Goal: Task Accomplishment & Management: Complete application form

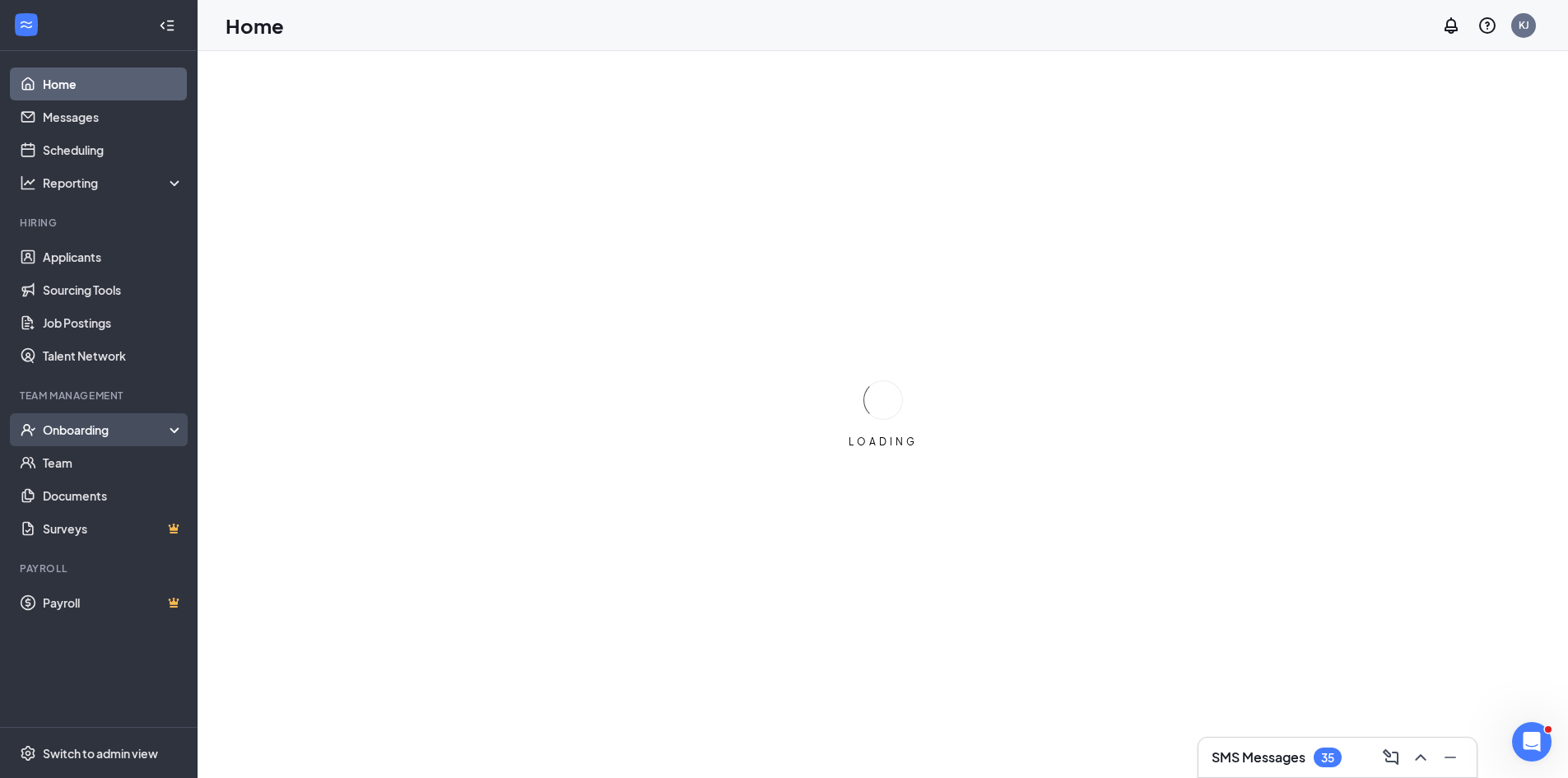
click at [92, 432] on div "Onboarding" at bounding box center [106, 429] width 127 height 17
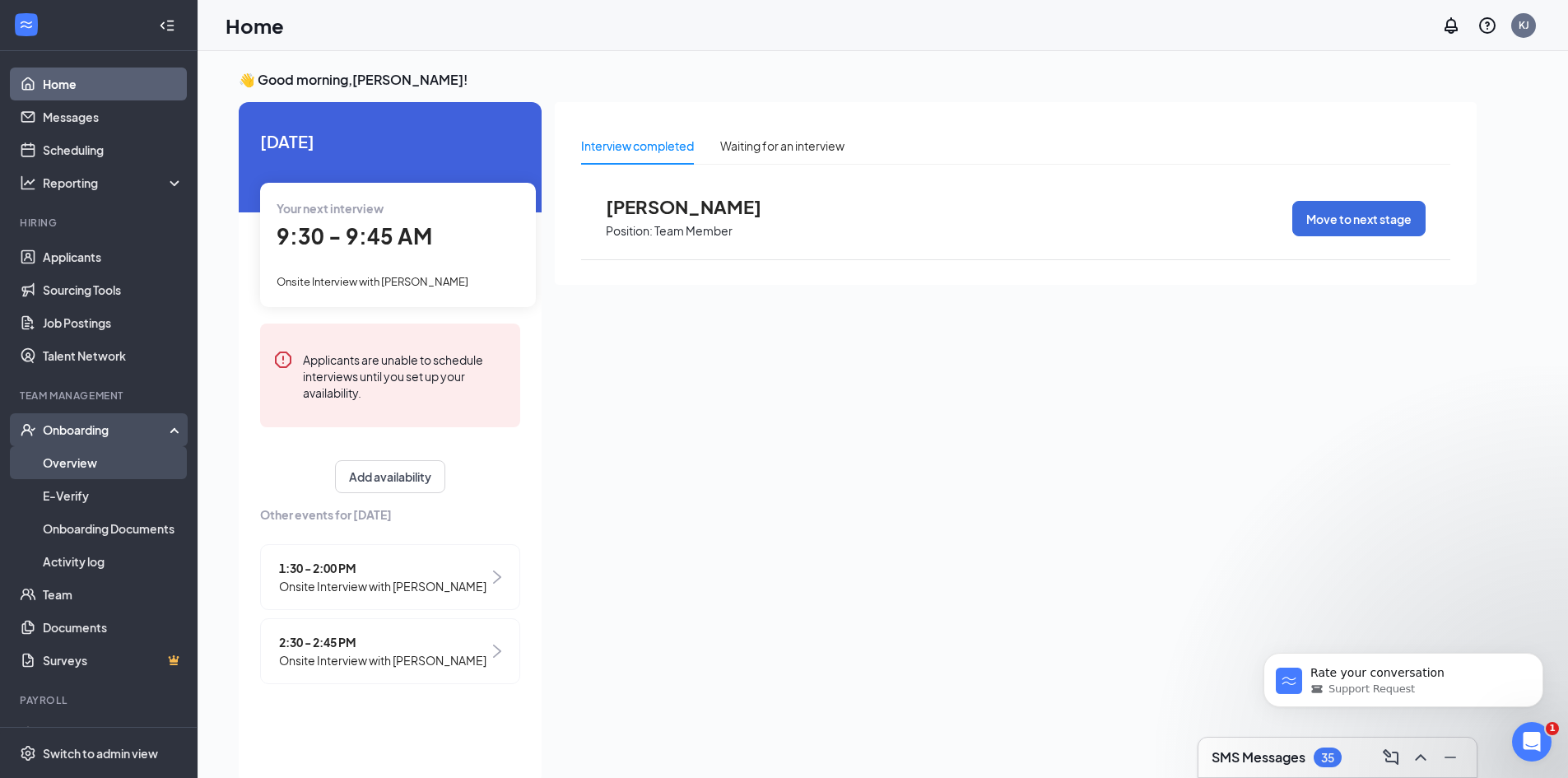
click at [54, 469] on link "Overview" at bounding box center [112, 462] width 140 height 33
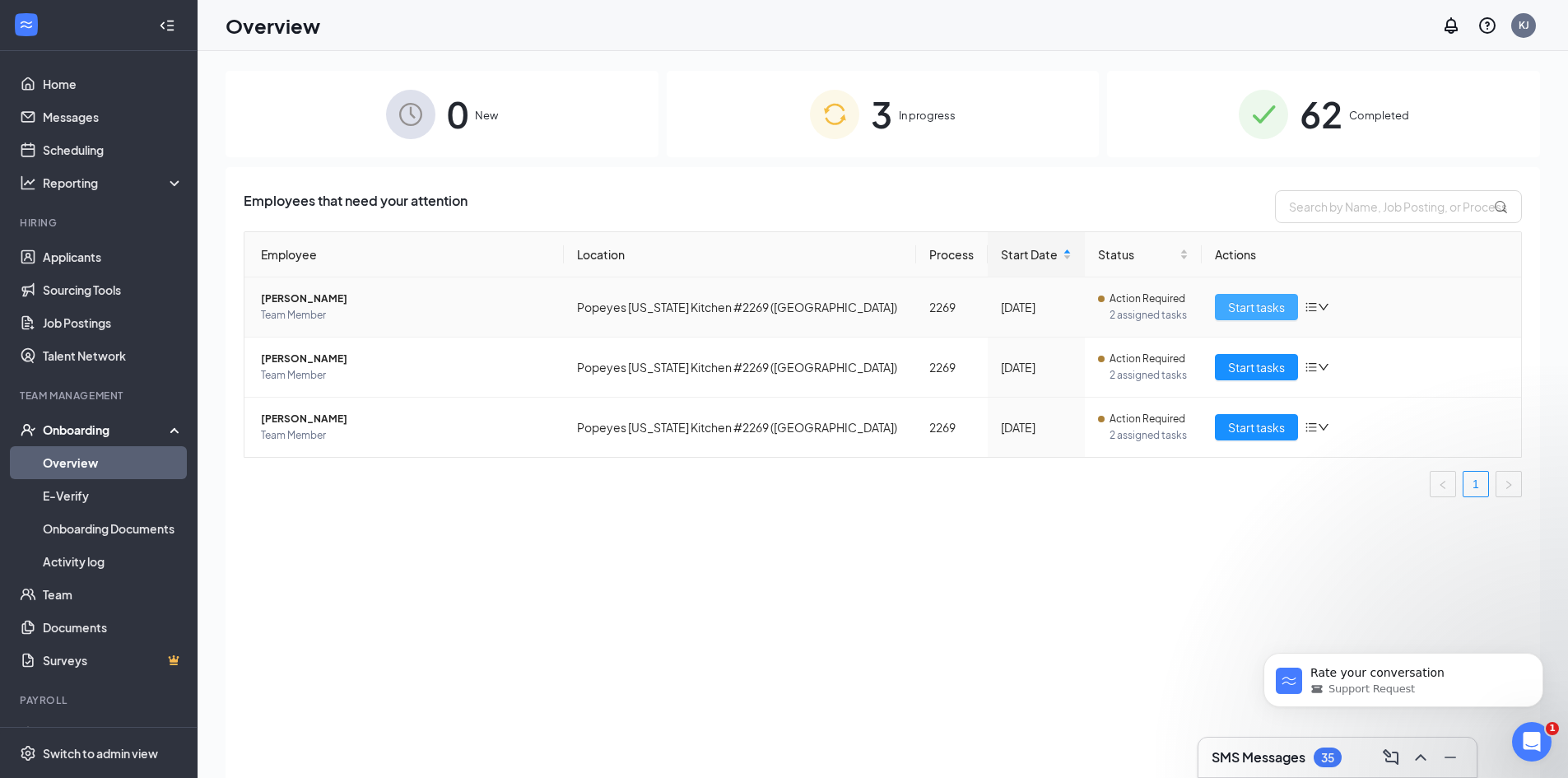
click at [1268, 311] on span "Start tasks" at bounding box center [1256, 307] width 57 height 19
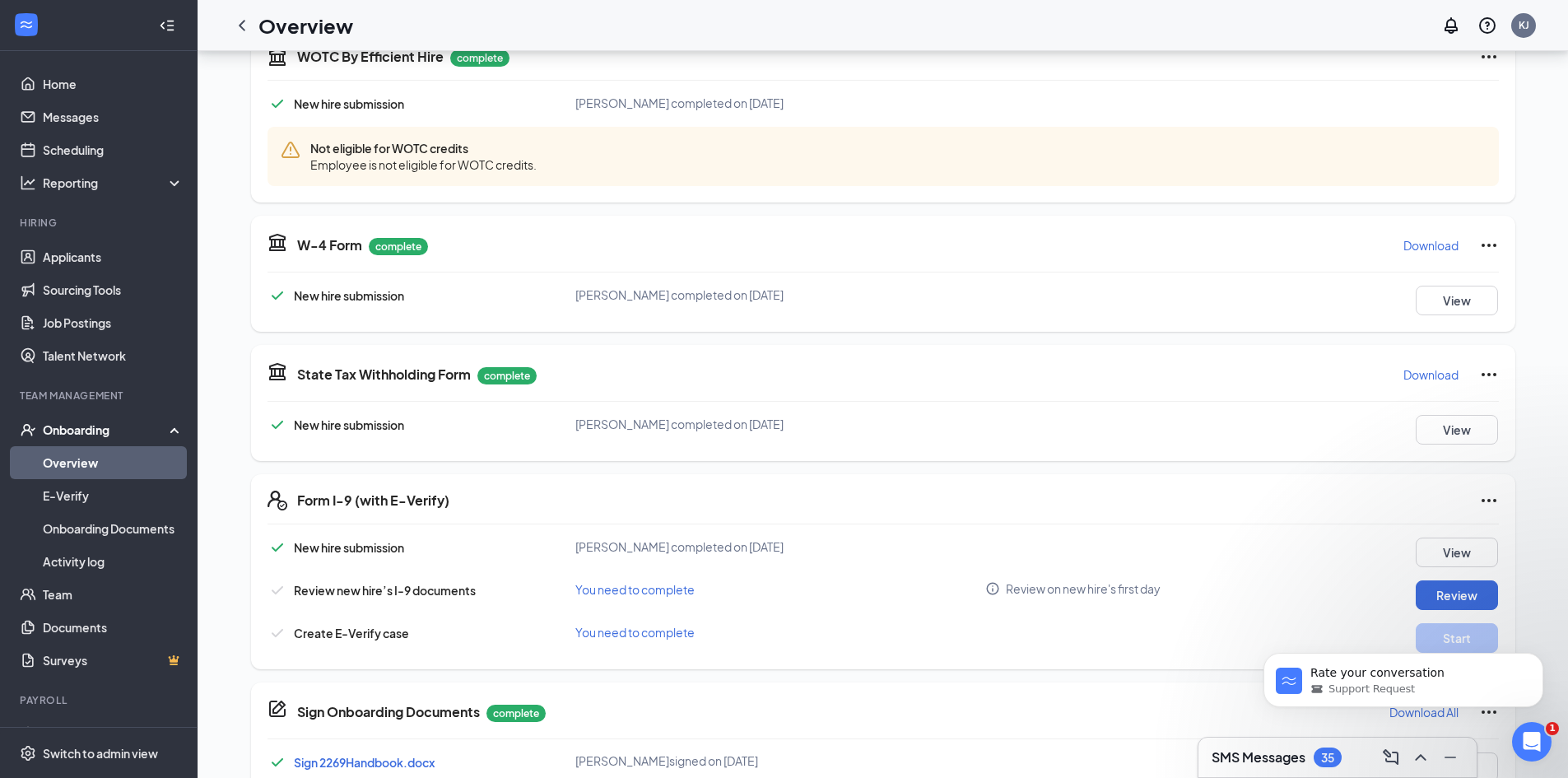
scroll to position [440, 0]
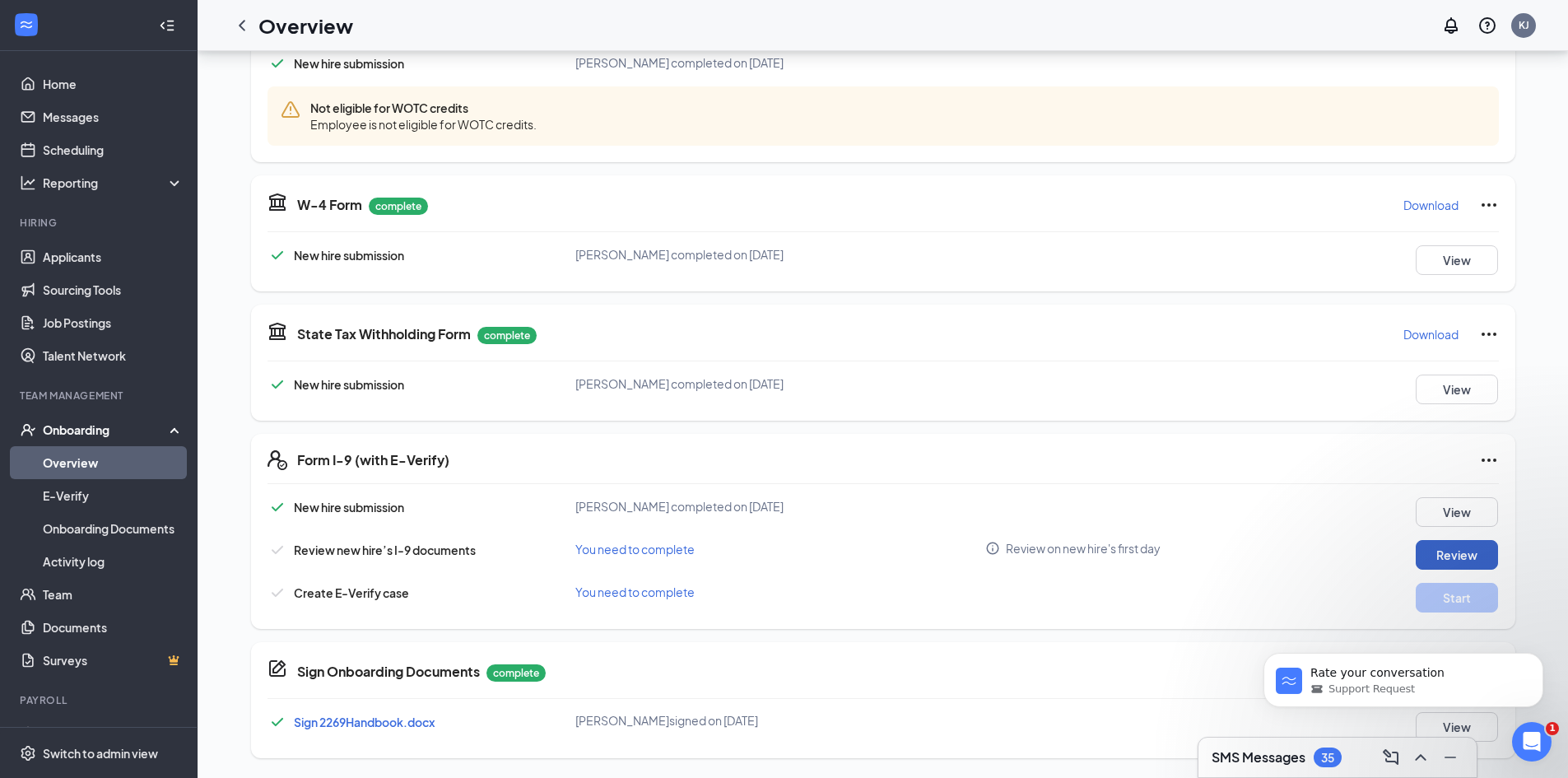
click at [1462, 549] on button "Review" at bounding box center [1457, 555] width 82 height 30
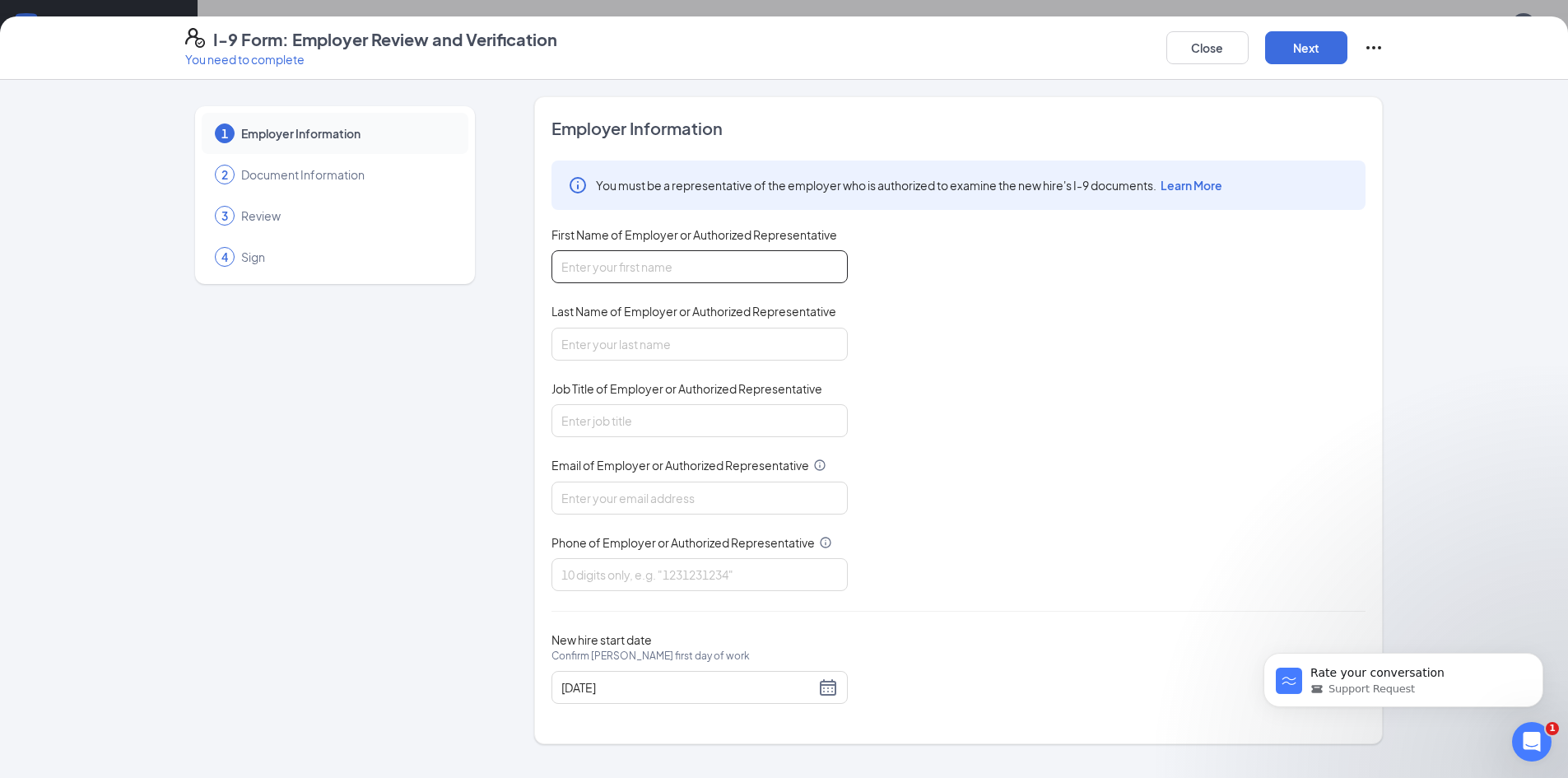
click at [594, 274] on input "First Name of Employer or Authorized Representative" at bounding box center [700, 266] width 297 height 33
type input "[PERSON_NAME]"
click at [677, 353] on input "Last Name of Employer or Authorized Representative" at bounding box center [700, 344] width 297 height 33
type input "[PERSON_NAME]"
type input "Assistant MAnager"
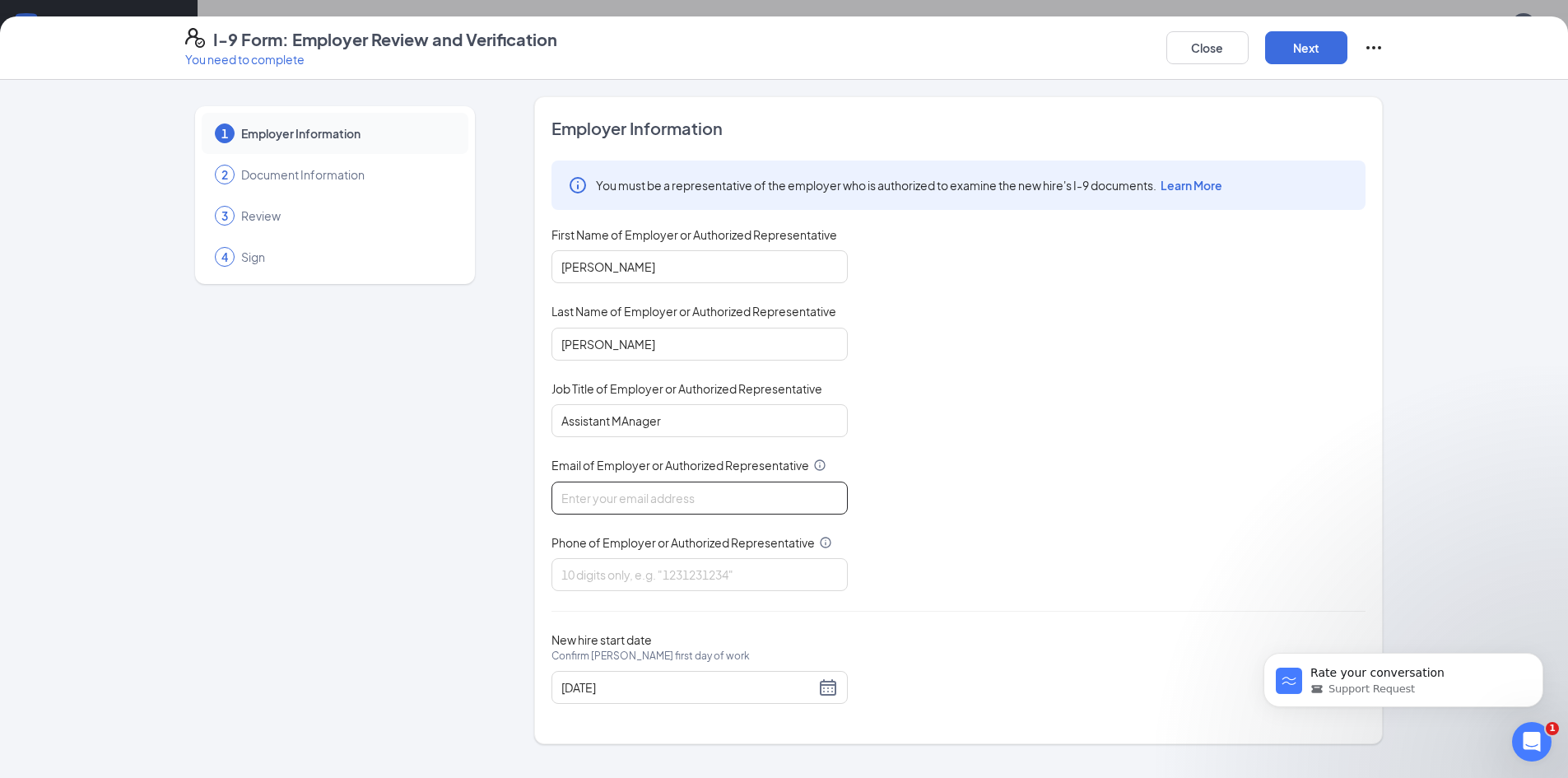
click at [620, 499] on input "Email of Employer or Authorized Representative" at bounding box center [700, 497] width 297 height 33
type input "[EMAIL_ADDRESS][DOMAIN_NAME]"
click at [690, 572] on input "Phone of Employer or Authorized Representative" at bounding box center [700, 574] width 297 height 33
type input "2288636014"
click at [750, 693] on input "[DATE]" at bounding box center [688, 687] width 253 height 19
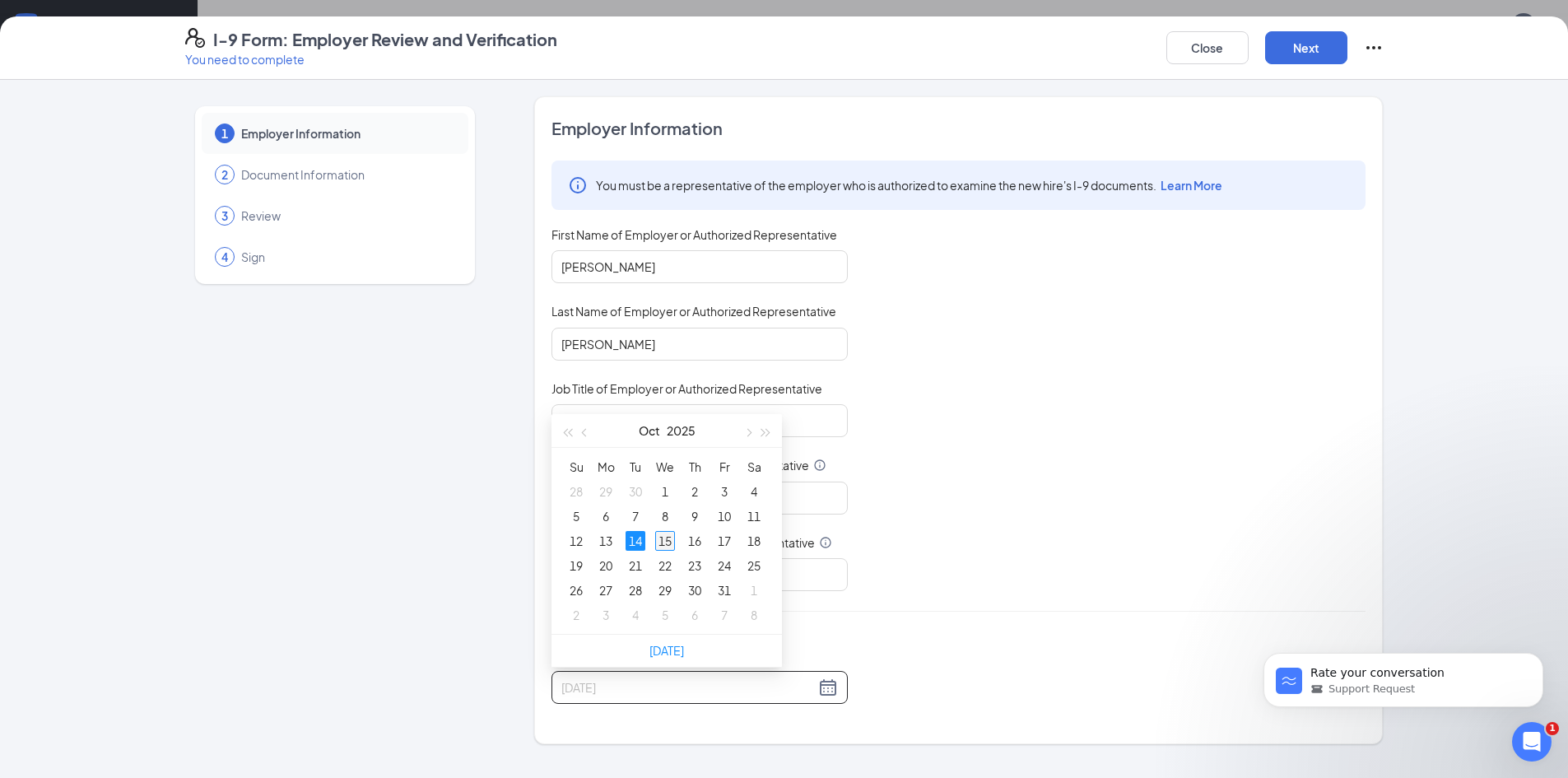
type input "[DATE]"
click at [671, 541] on div "15" at bounding box center [665, 540] width 19 height 19
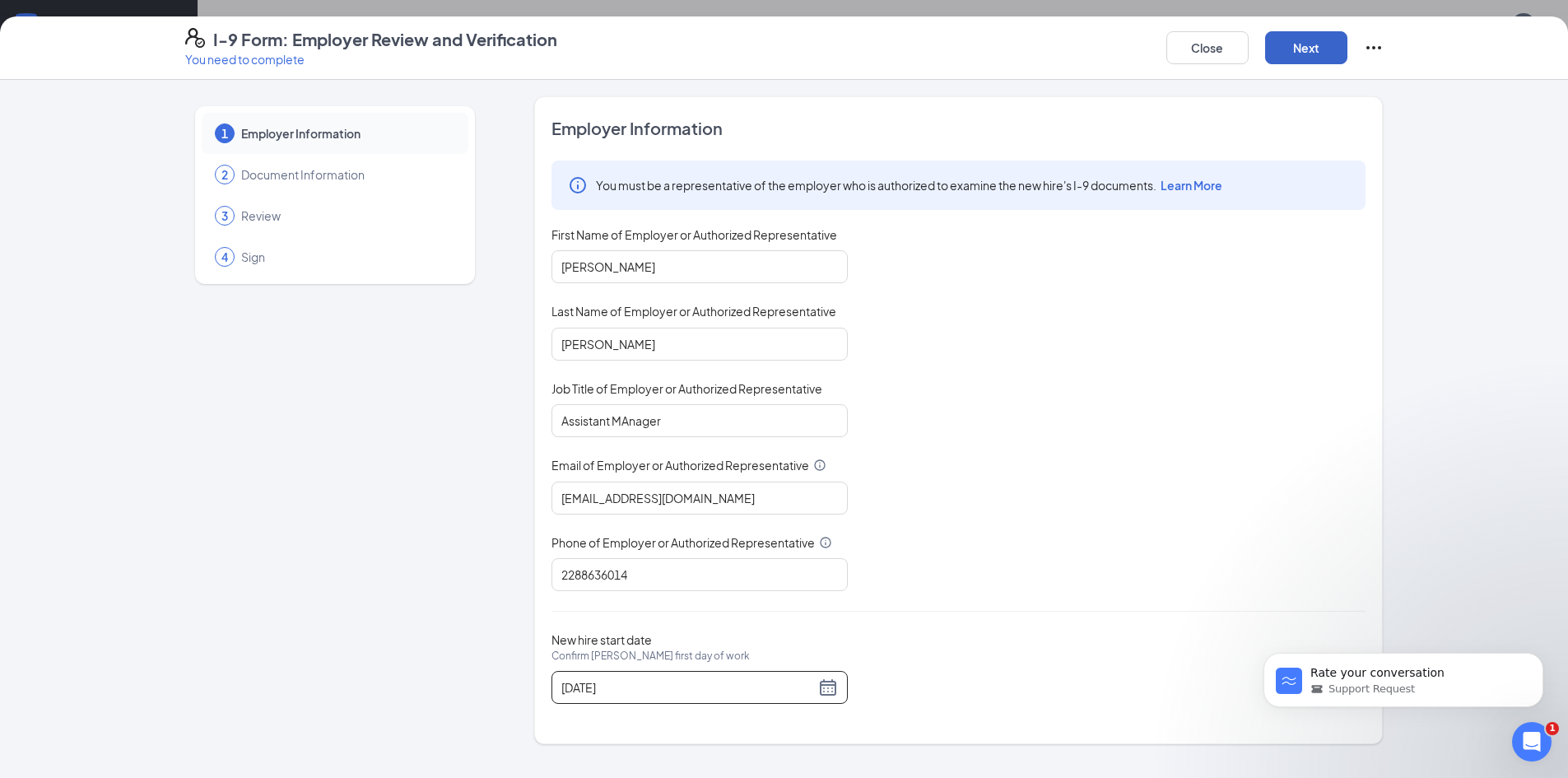
click at [1300, 42] on button "Next" at bounding box center [1306, 47] width 82 height 33
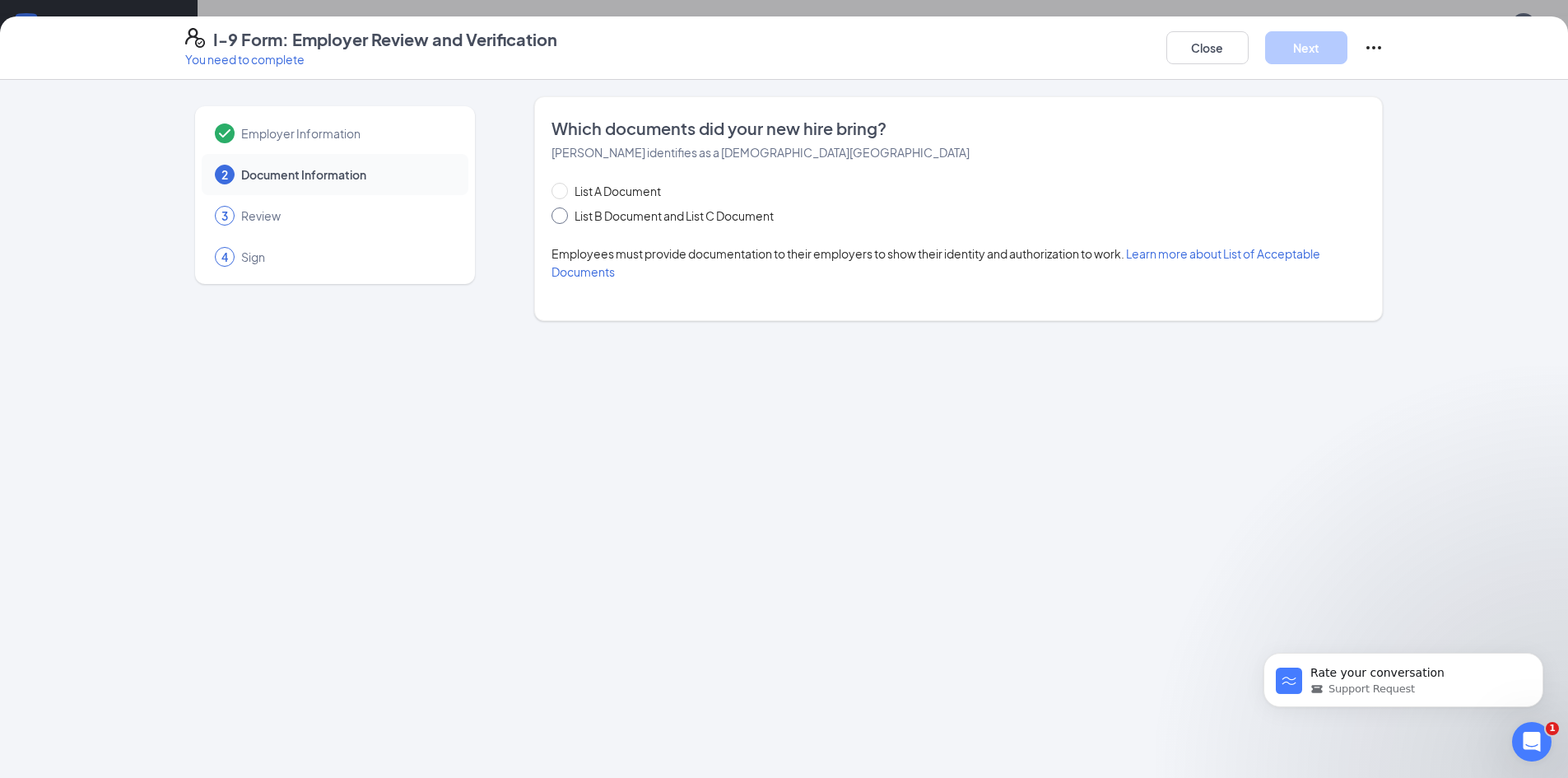
click at [562, 221] on span at bounding box center [560, 215] width 17 height 17
click at [562, 219] on input "List B Document and List C Document" at bounding box center [557, 213] width 11 height 11
radio input "true"
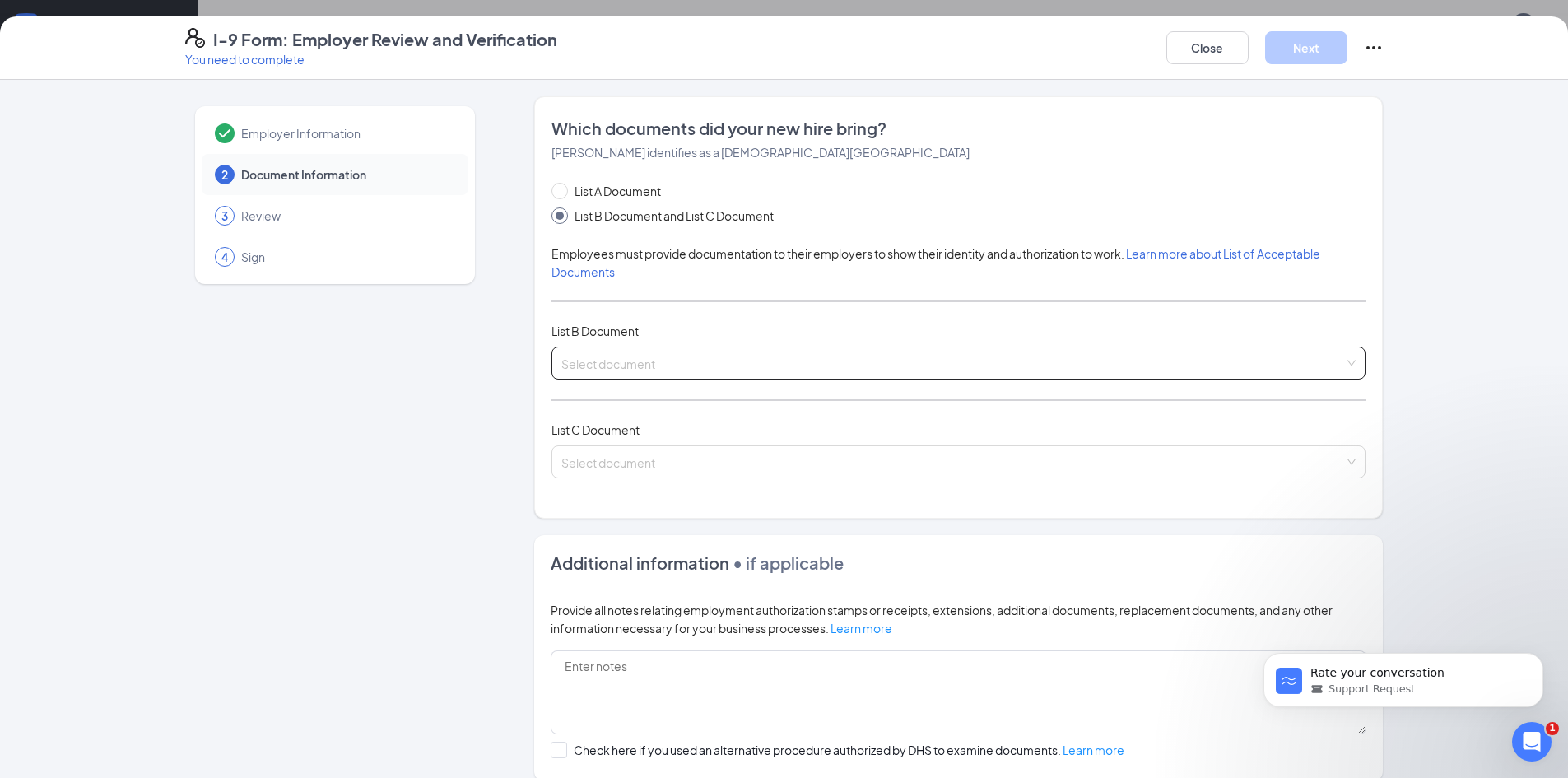
click at [627, 365] on input "search" at bounding box center [953, 359] width 783 height 25
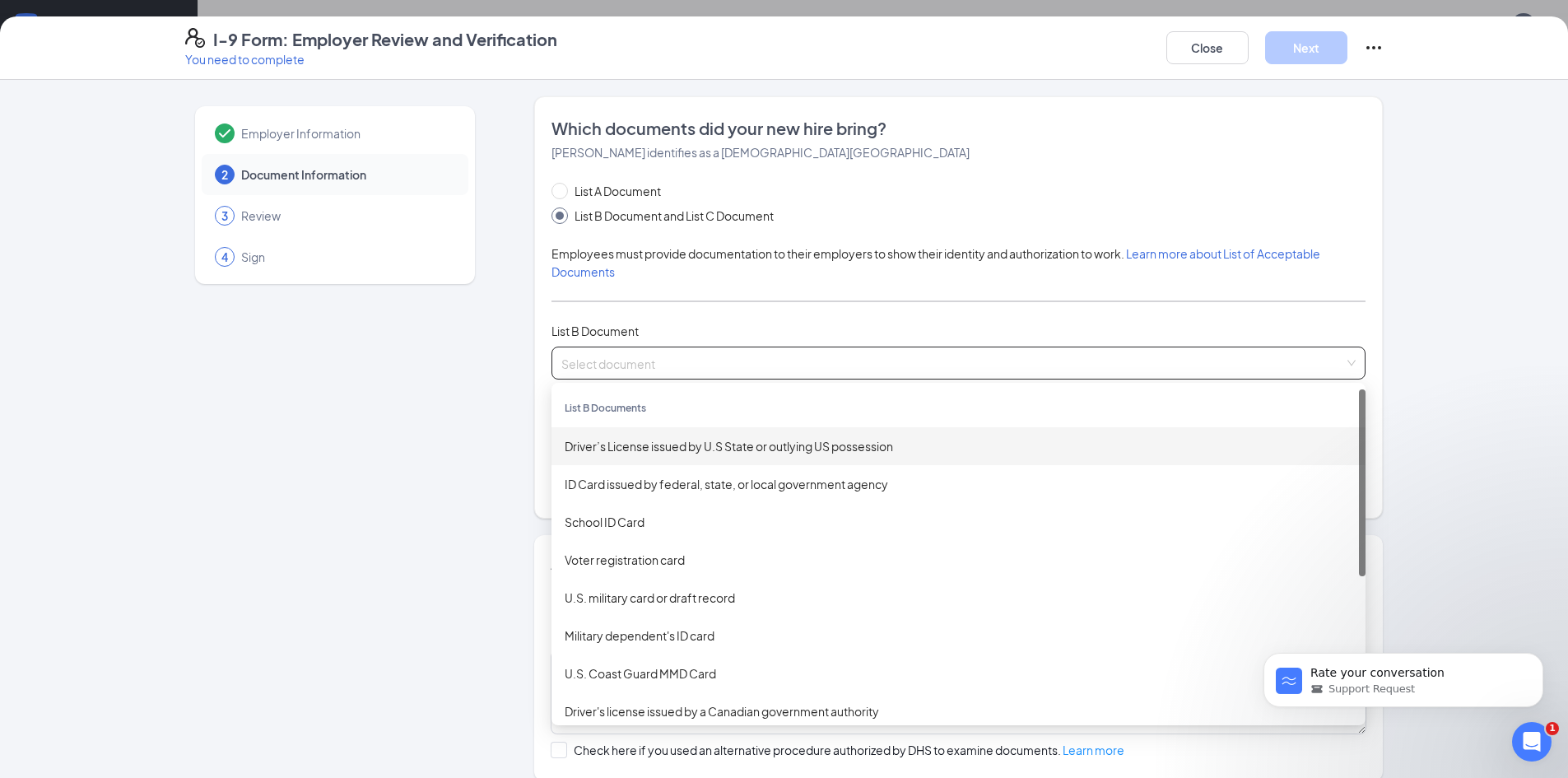
click at [689, 450] on div "Driver’s License issued by U.S State or outlying US possession" at bounding box center [959, 446] width 788 height 19
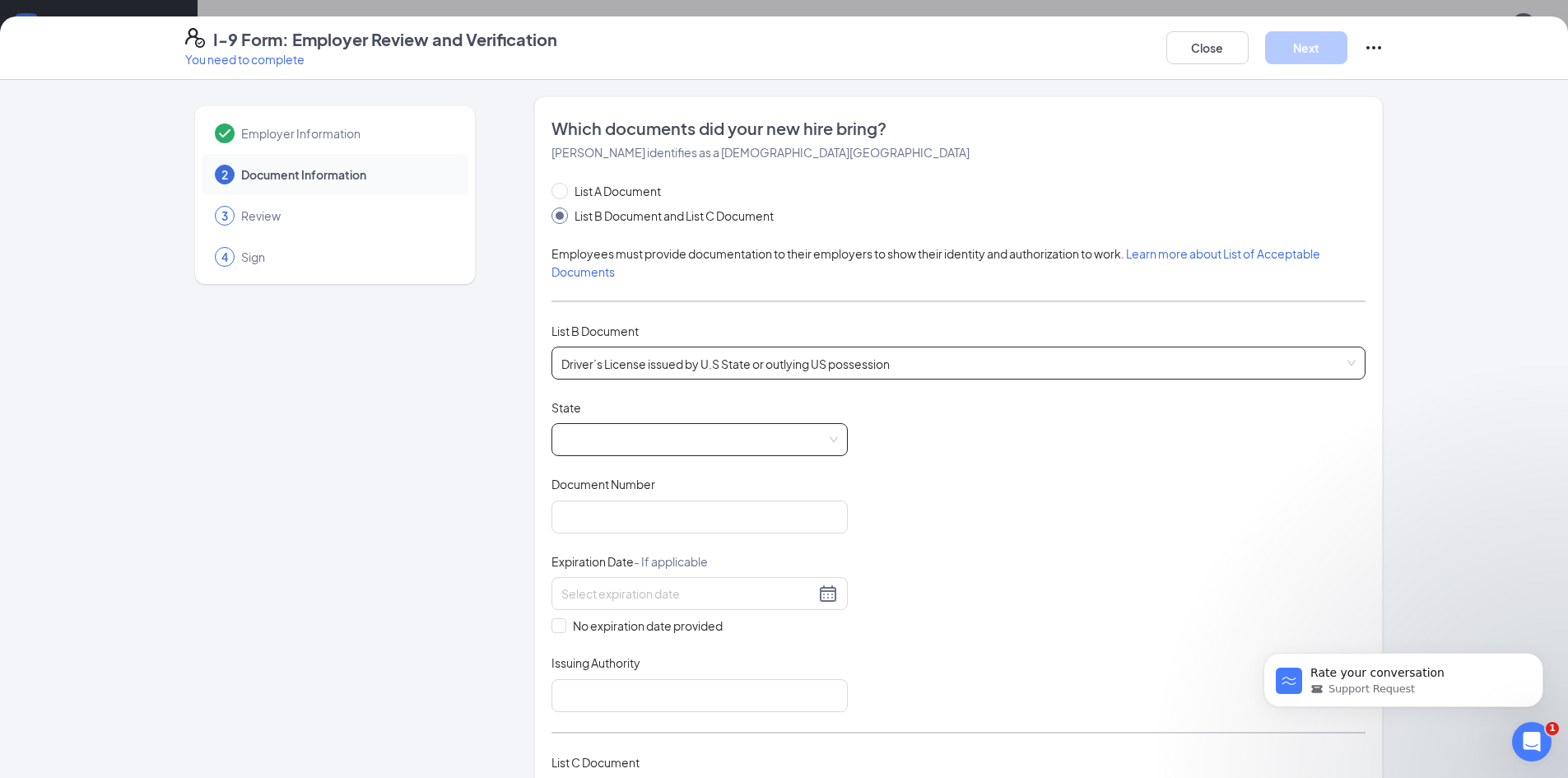
click at [623, 434] on span at bounding box center [699, 439] width 276 height 31
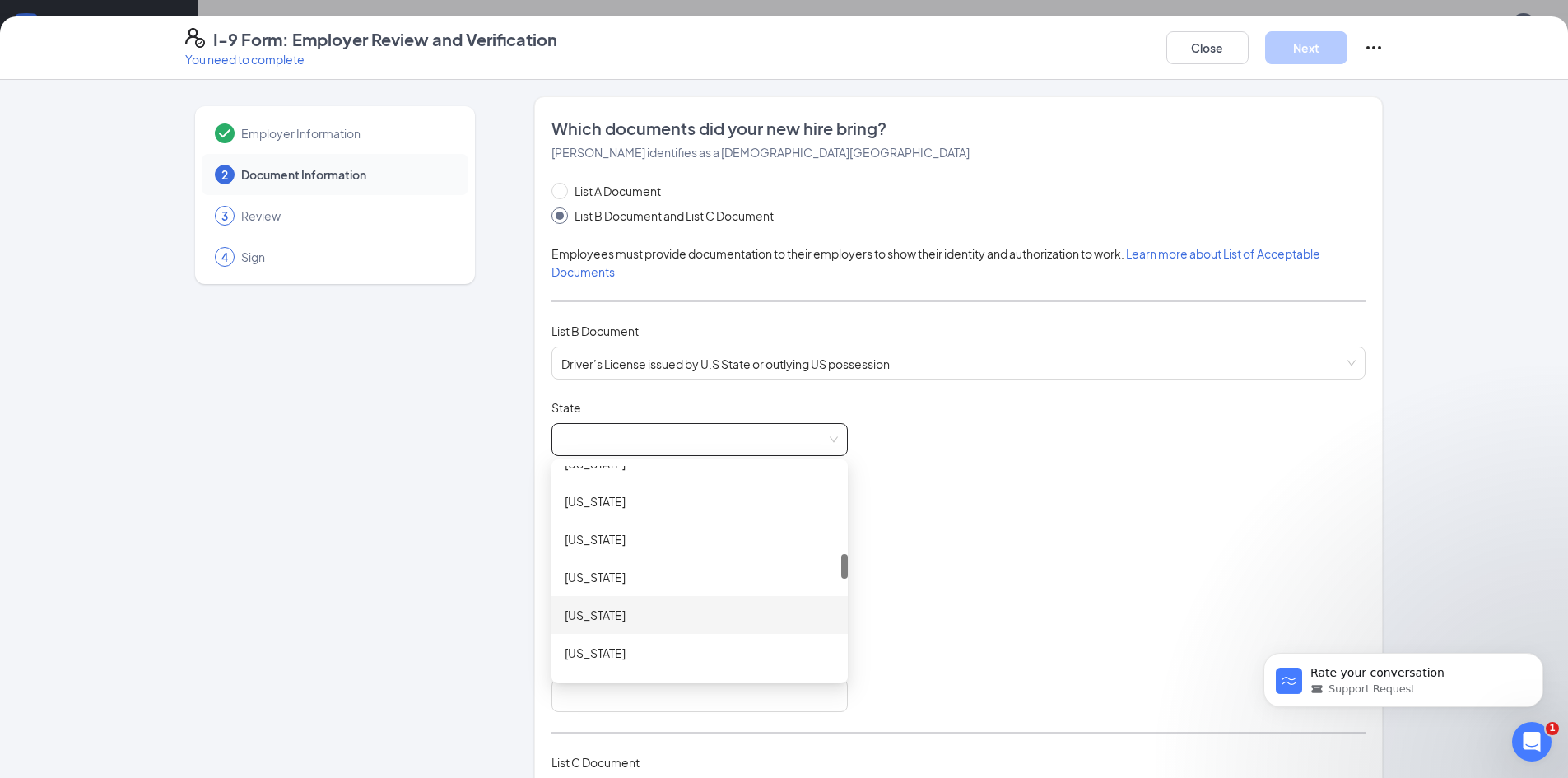
scroll to position [823, 0]
click at [587, 647] on div "[US_STATE]" at bounding box center [700, 646] width 270 height 19
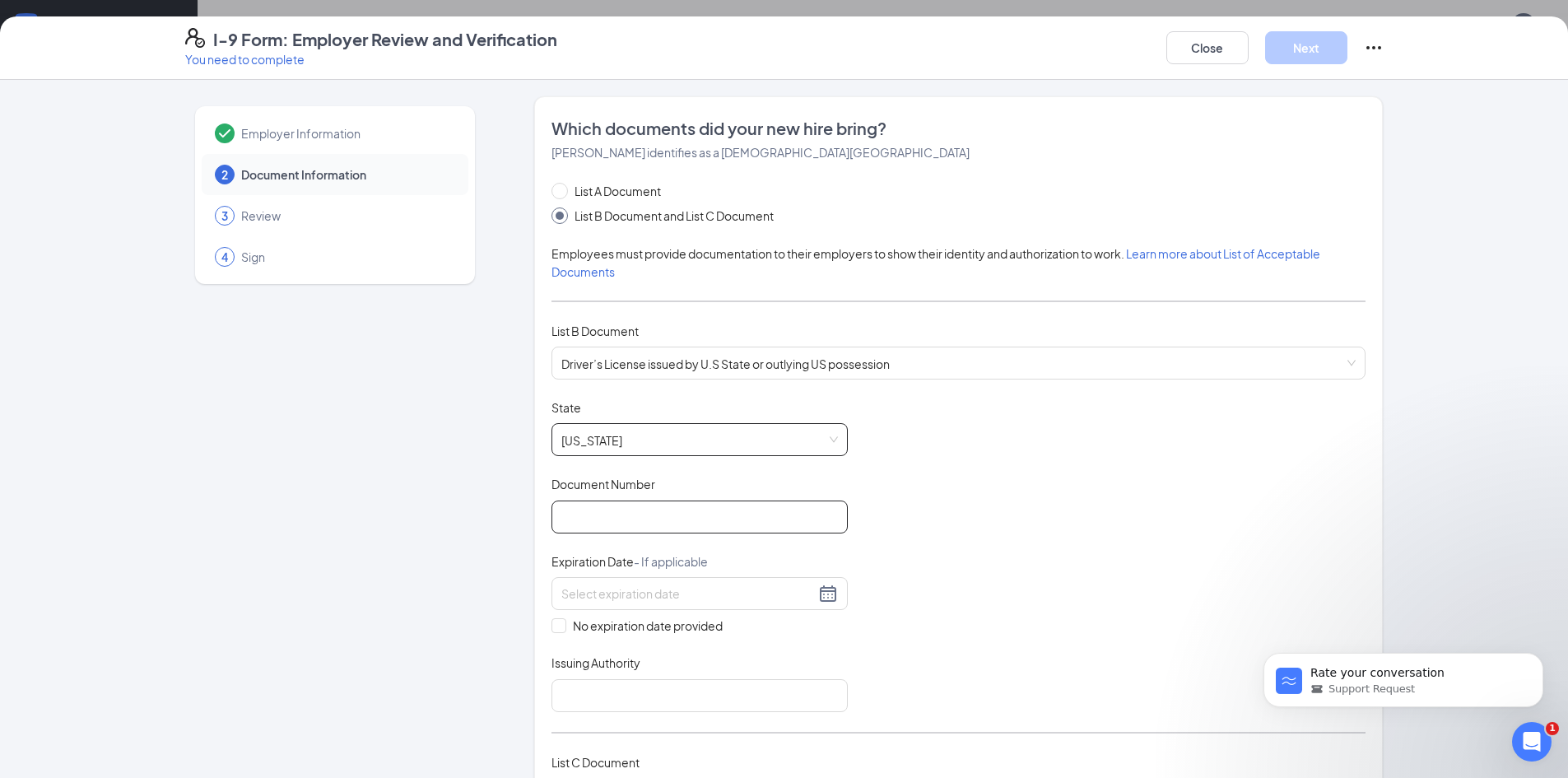
click at [623, 518] on input "Document Number" at bounding box center [700, 517] width 297 height 33
type input "801430301"
click at [639, 592] on input at bounding box center [688, 593] width 253 height 19
type input "[DATE]"
click at [593, 698] on input "Issuing Authority" at bounding box center [700, 695] width 297 height 33
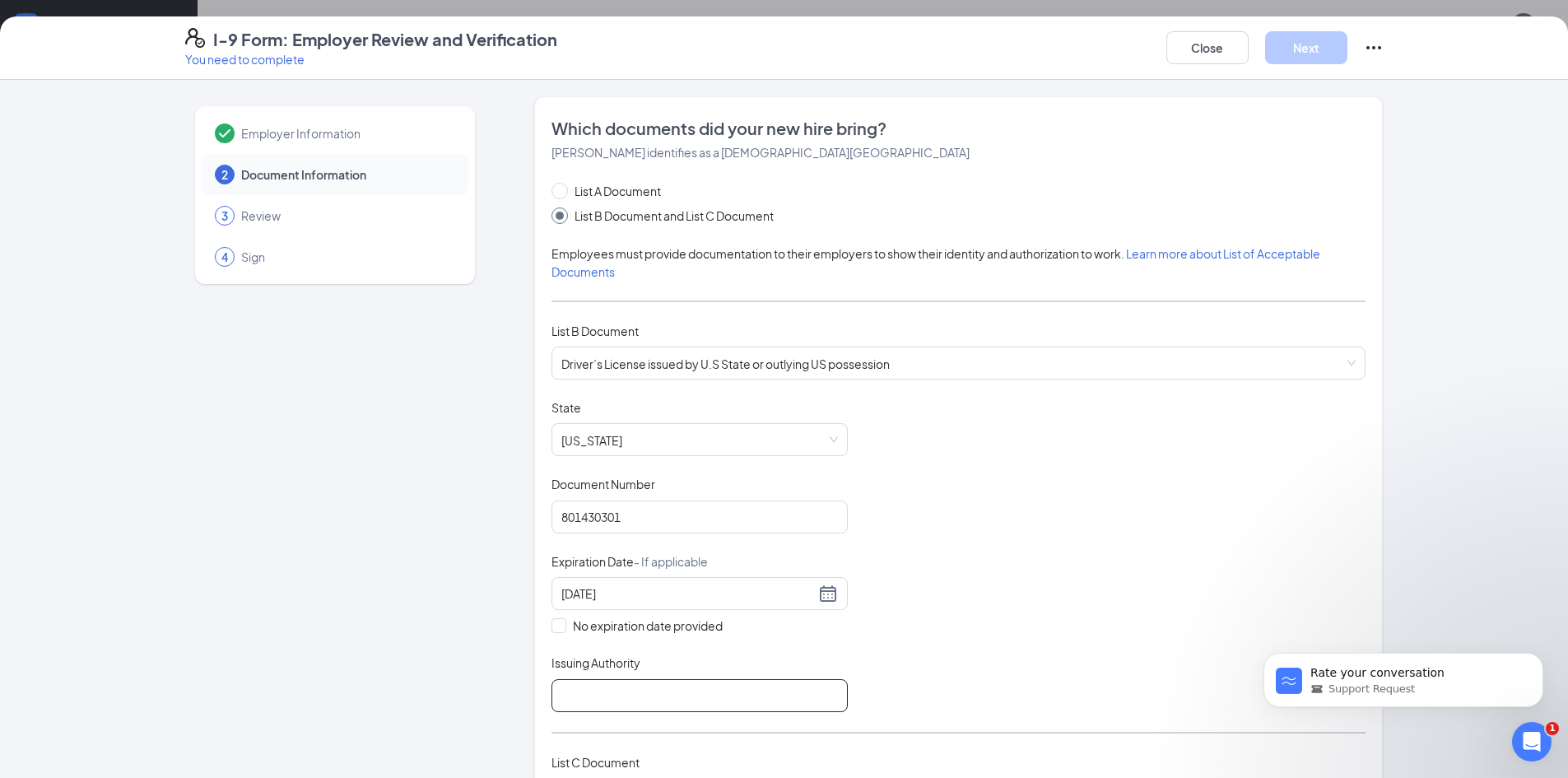
type input "[US_STATE]"
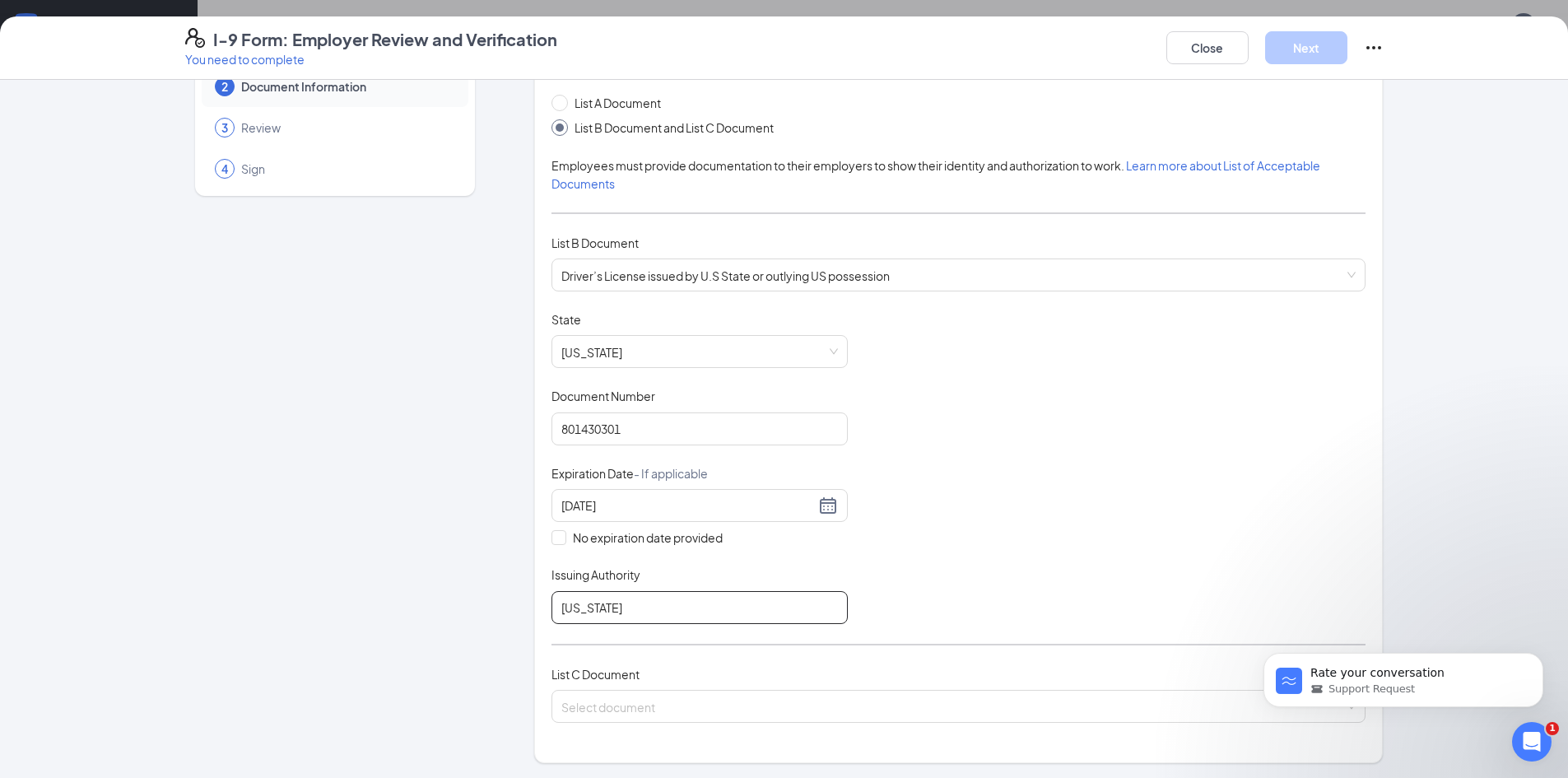
scroll to position [329, 0]
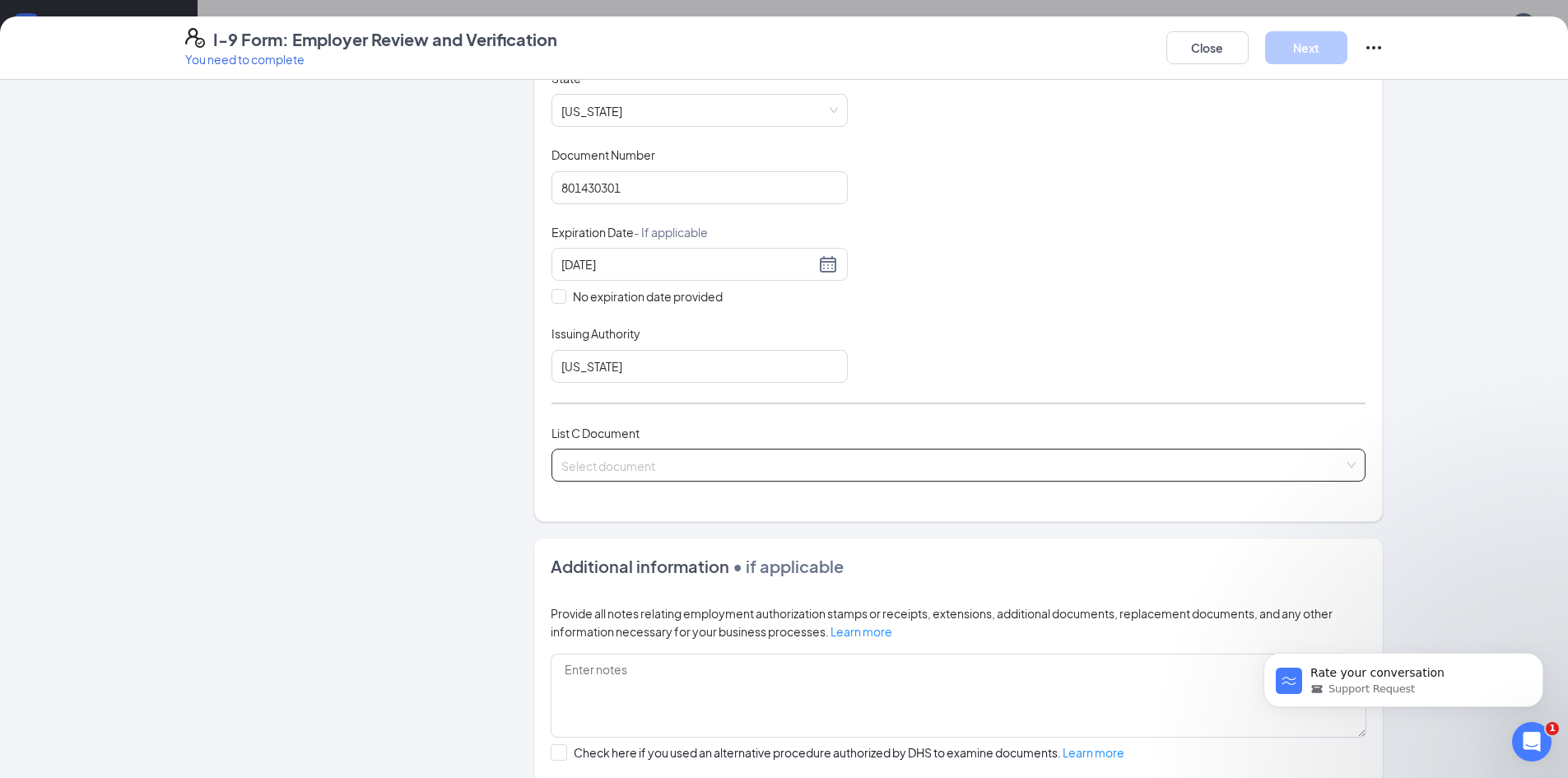
click at [632, 465] on input "search" at bounding box center [953, 462] width 783 height 25
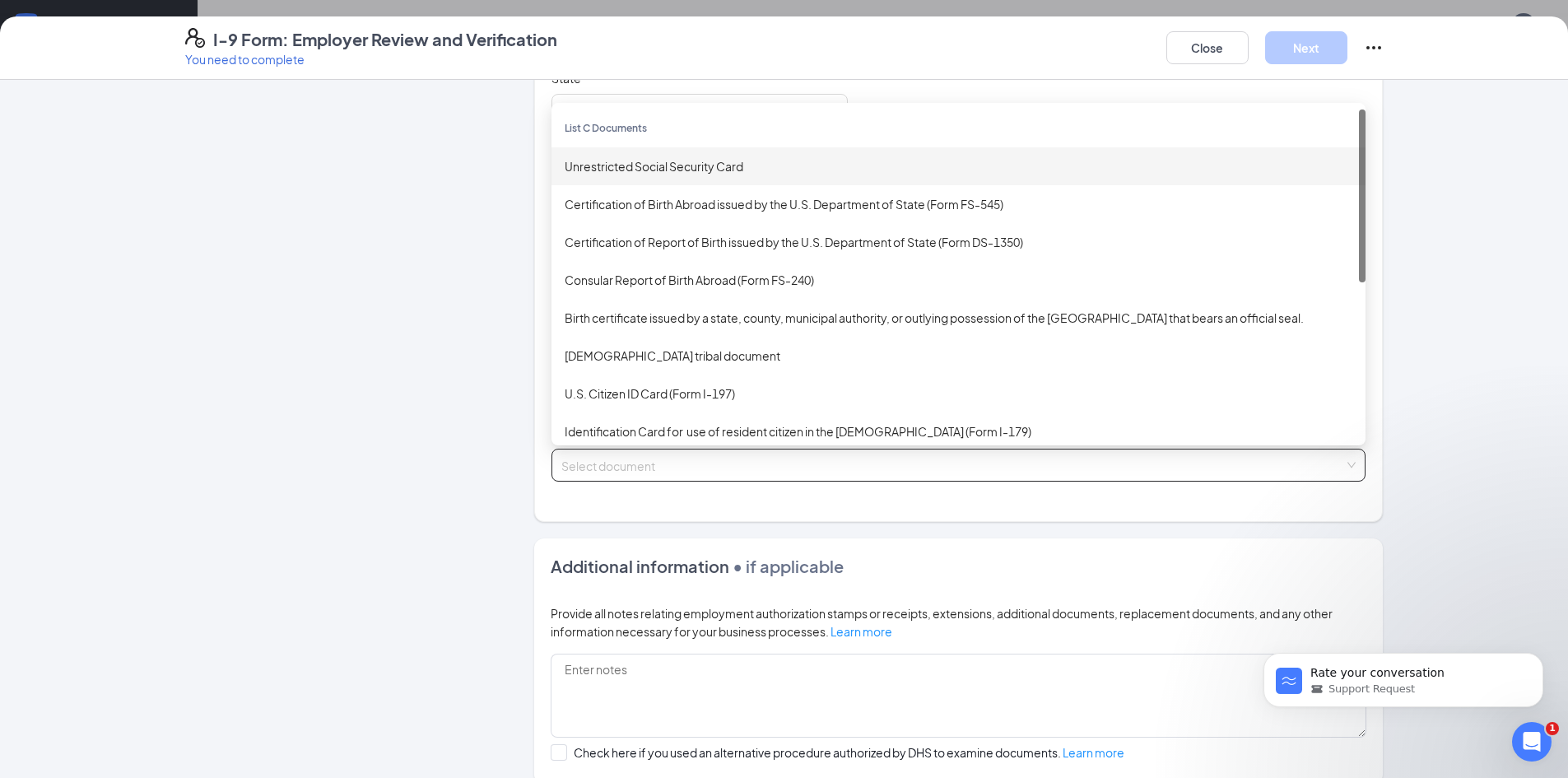
click at [630, 166] on div "Unrestricted Social Security Card" at bounding box center [959, 166] width 788 height 19
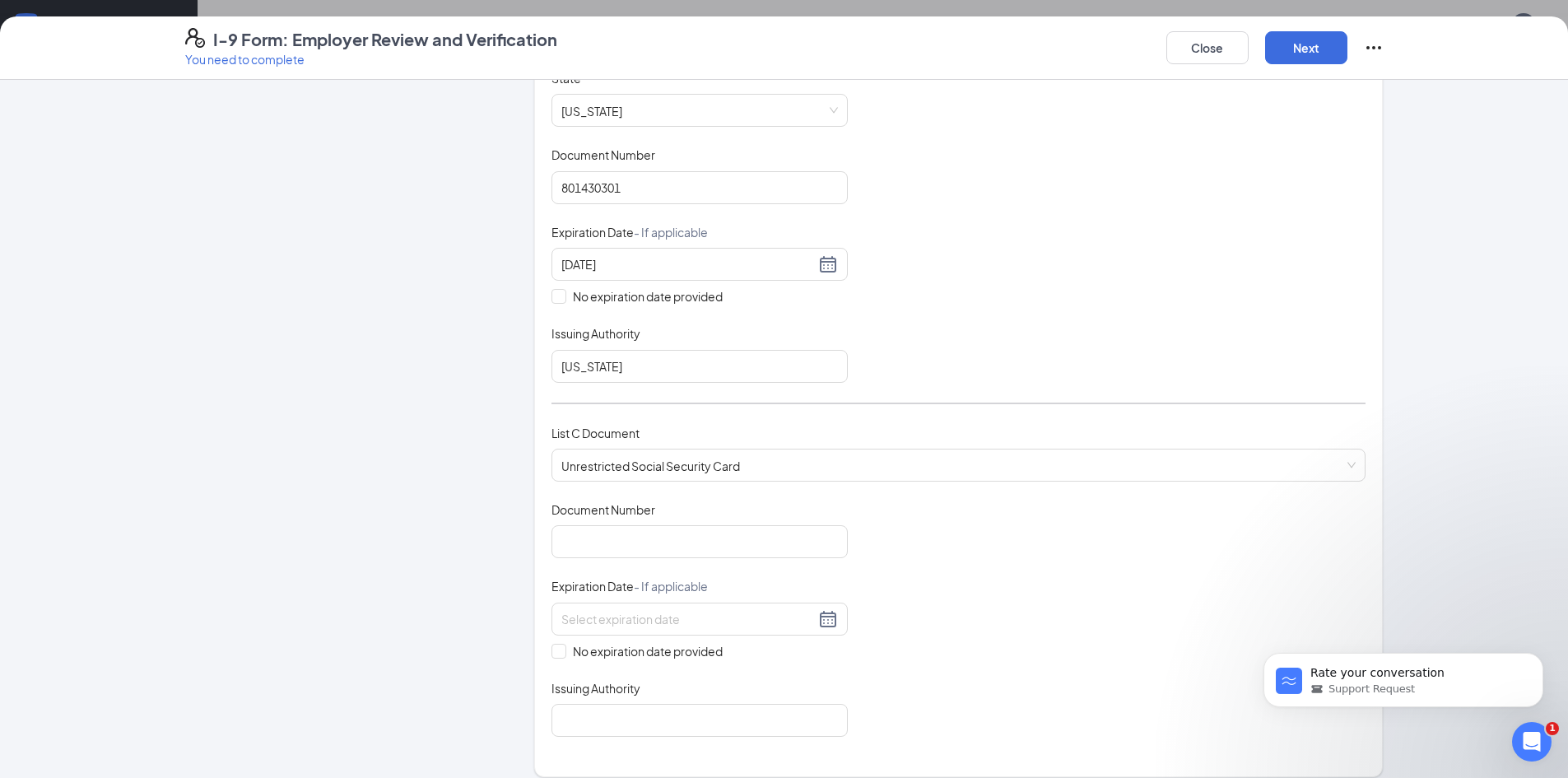
click at [648, 525] on div "Document Number" at bounding box center [700, 513] width 297 height 24
click at [658, 541] on input "Document Number" at bounding box center [700, 541] width 297 height 33
type input "425519542"
click at [554, 647] on input "No expiration date provided" at bounding box center [557, 649] width 11 height 11
checkbox input "true"
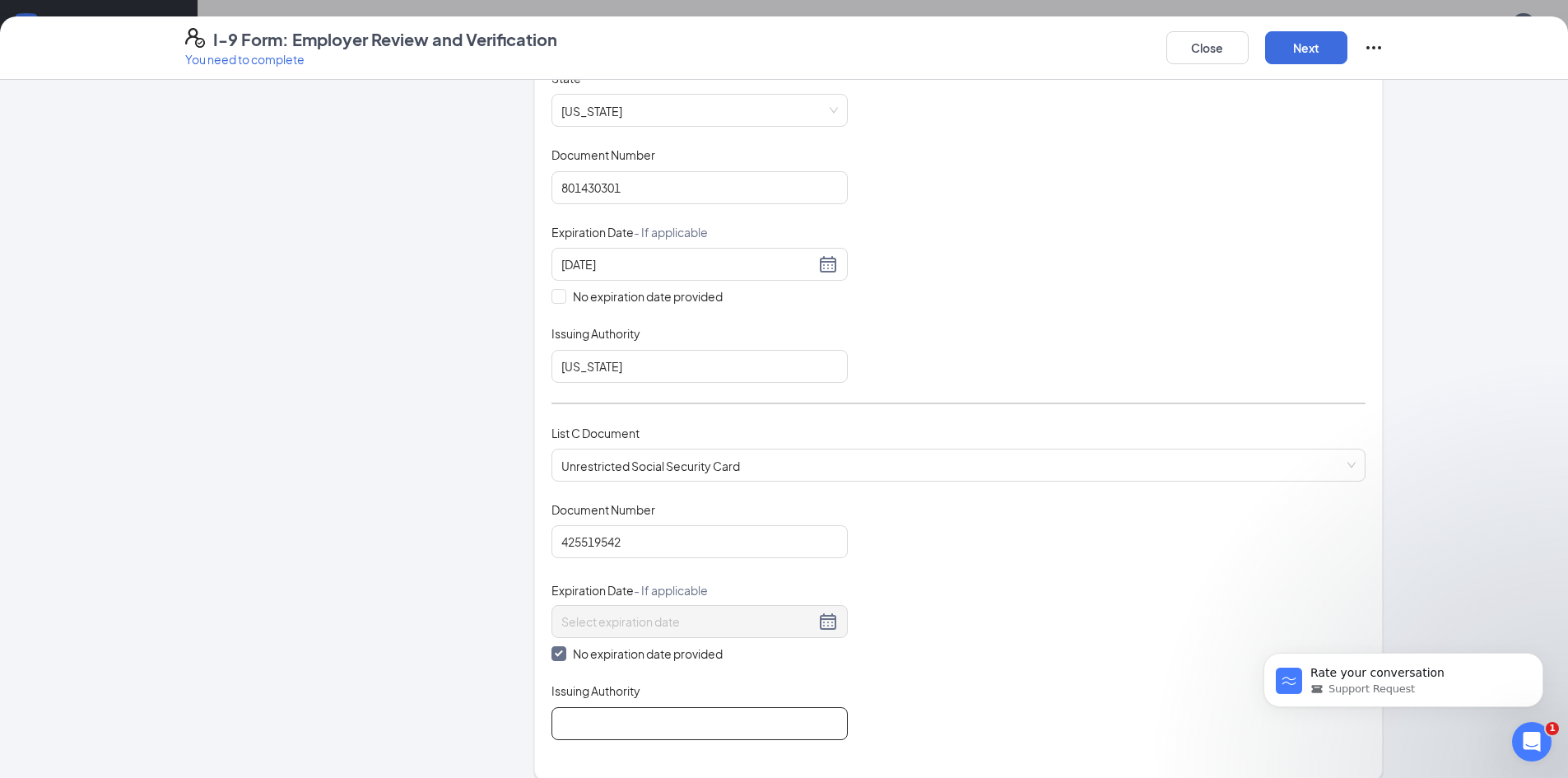
click at [618, 721] on input "Issuing Authority" at bounding box center [700, 723] width 297 height 33
type input "SOCIAL SECURITY ADMIN"
click at [1327, 42] on button "Next" at bounding box center [1306, 47] width 82 height 33
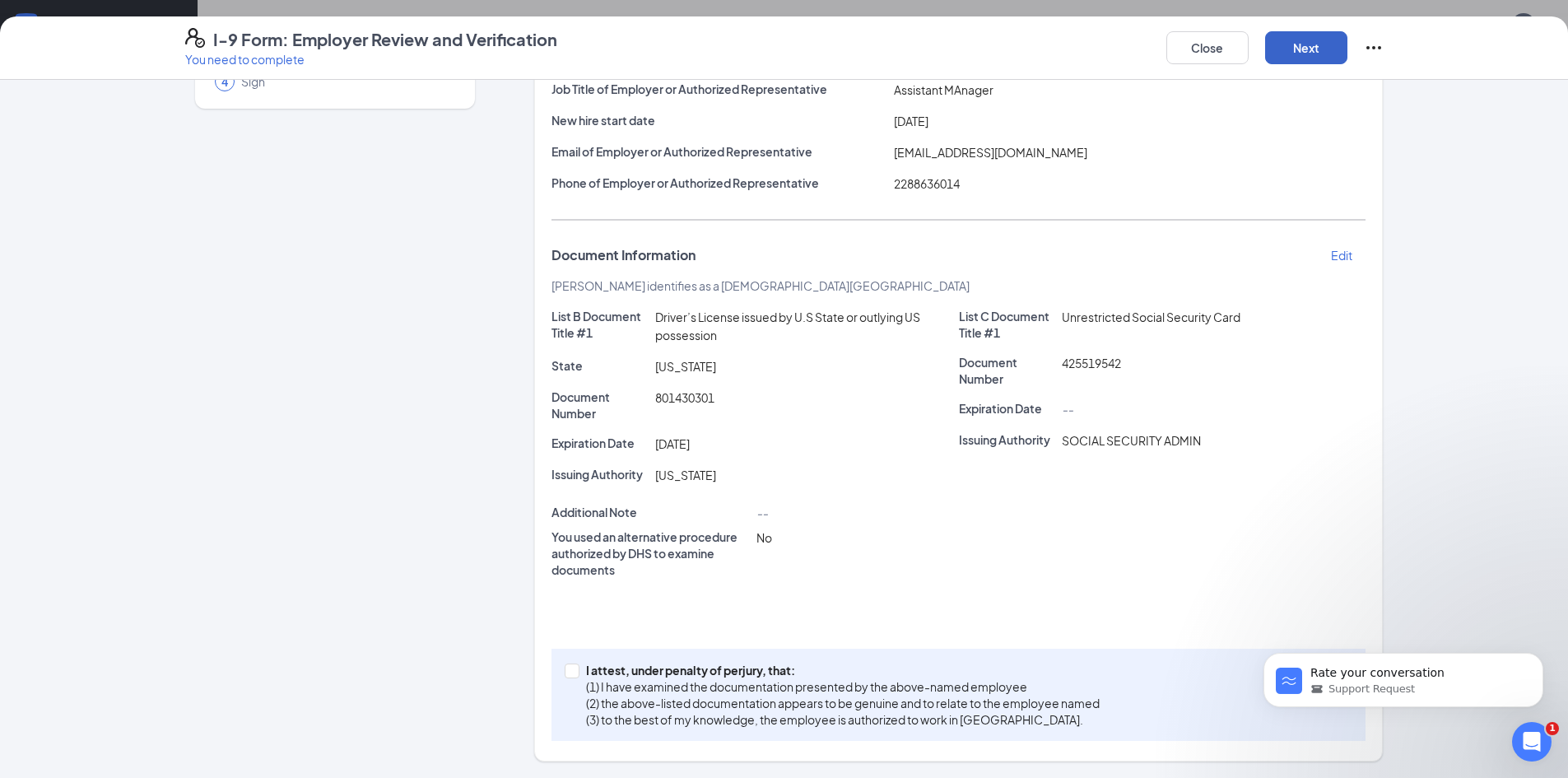
scroll to position [176, 0]
click at [567, 672] on input "I attest, under penalty of [PERSON_NAME], that: (1) I have examined the documen…" at bounding box center [570, 668] width 11 height 11
checkbox input "true"
click at [1327, 48] on button "Next" at bounding box center [1306, 47] width 82 height 33
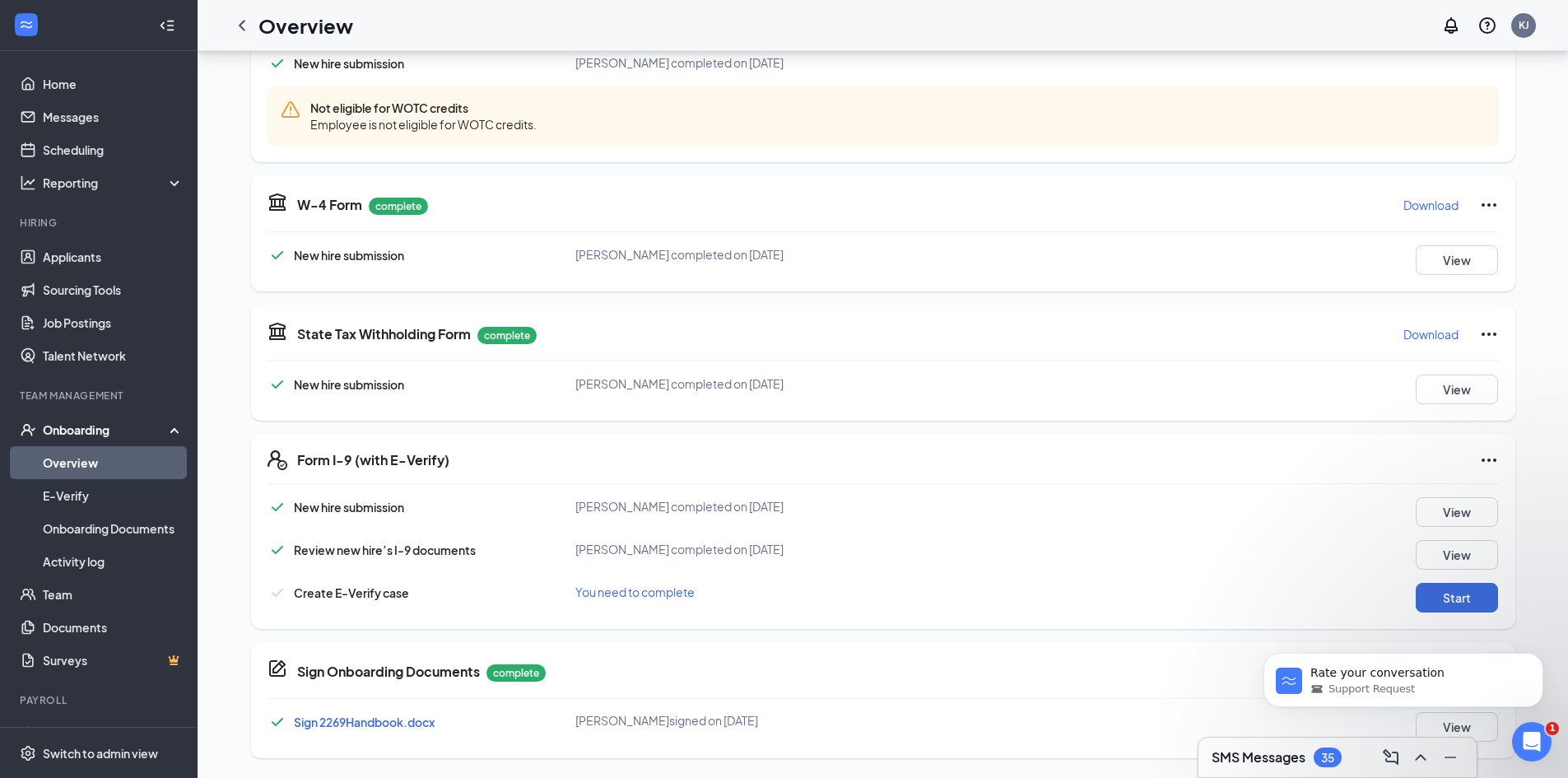
click at [1417, 602] on div "Rate your conversation Support Request" at bounding box center [1403, 604] width 303 height 206
click at [1437, 601] on div "Rate your conversation Support Request" at bounding box center [1403, 604] width 303 height 206
click at [1461, 611] on button "Start" at bounding box center [1457, 598] width 82 height 30
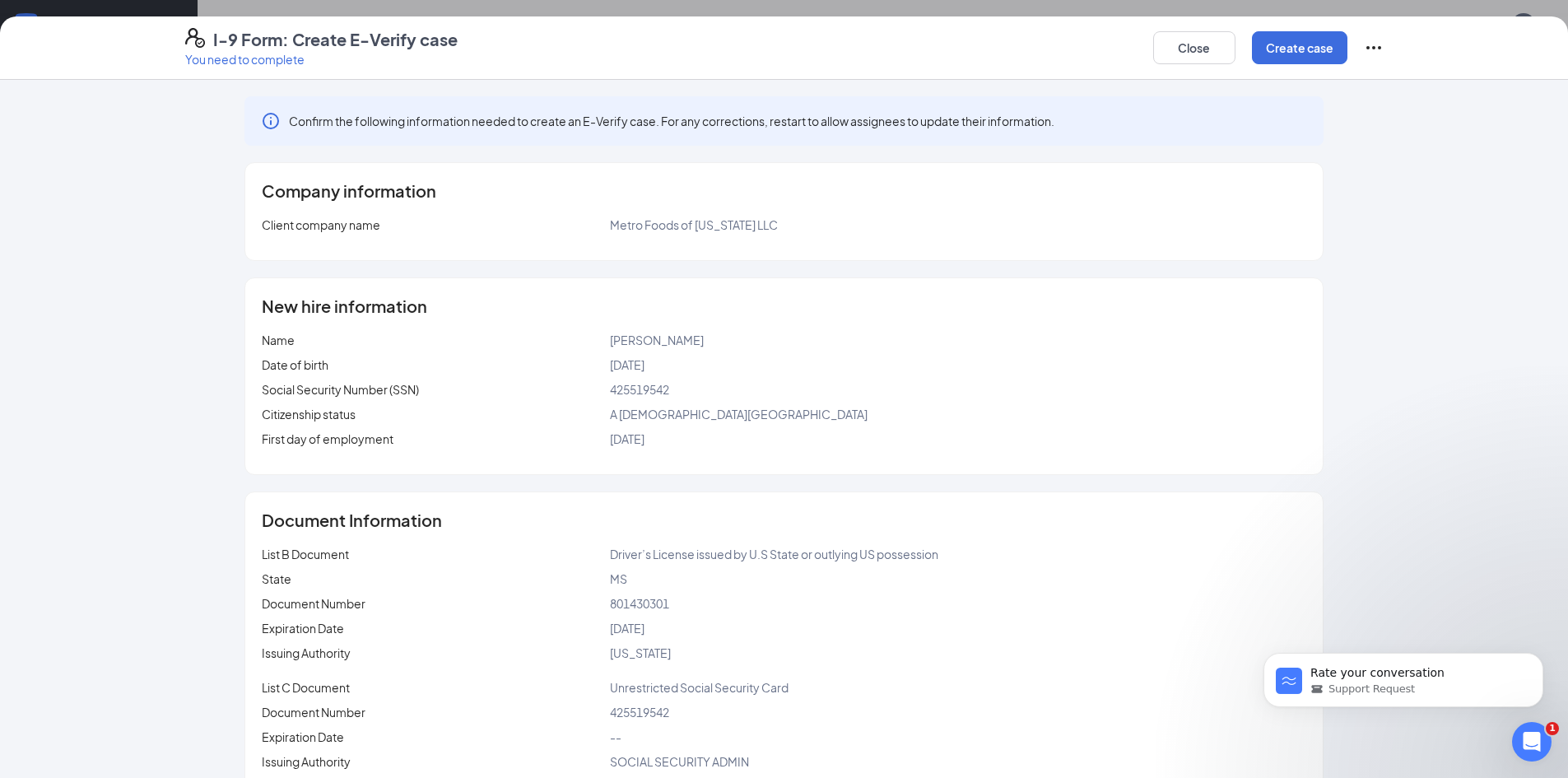
click at [1461, 591] on div "I-9 Form: Create E-Verify case You need to complete Close Create case Confirm t…" at bounding box center [784, 397] width 1568 height 761
click at [1277, 52] on button "Create case" at bounding box center [1300, 47] width 95 height 33
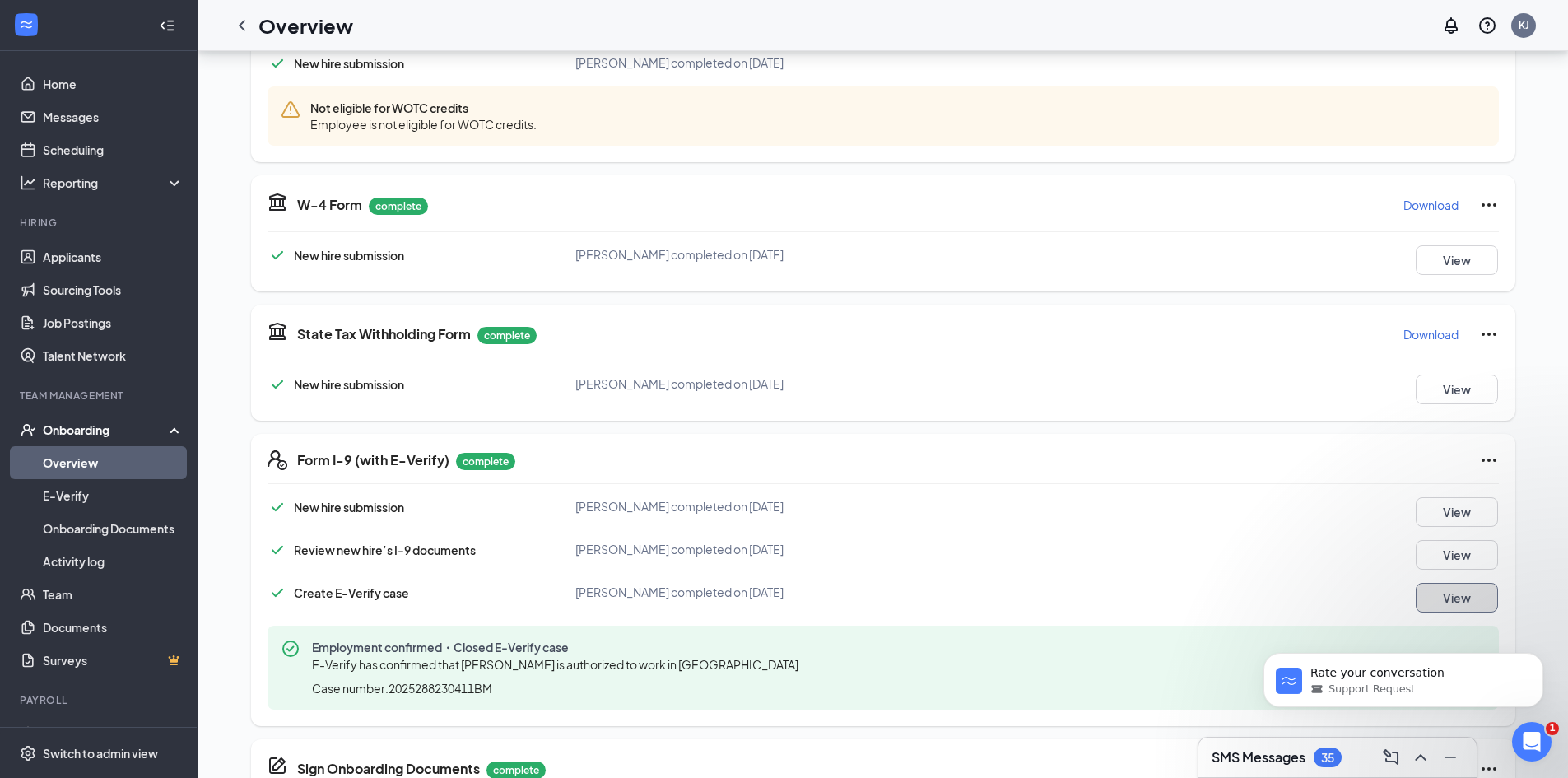
scroll to position [537, 0]
